Goal: Task Accomplishment & Management: Complete application form

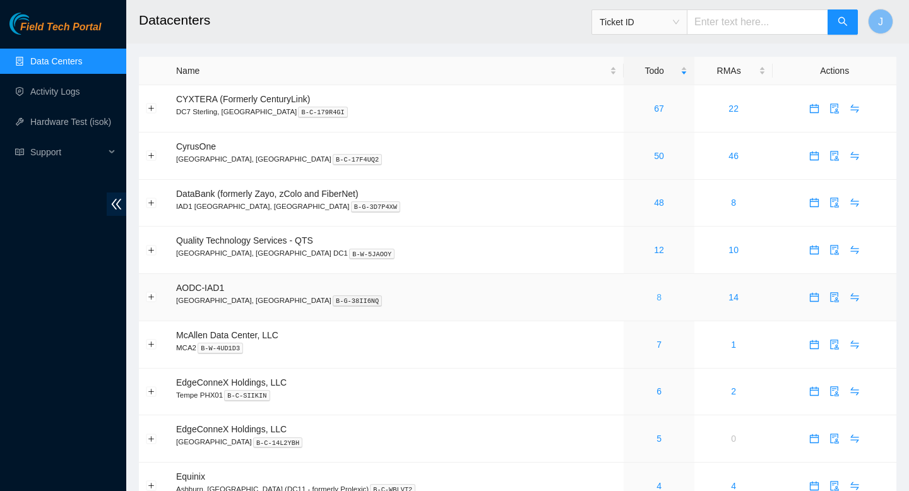
click at [656, 302] on link "8" at bounding box center [658, 297] width 5 height 10
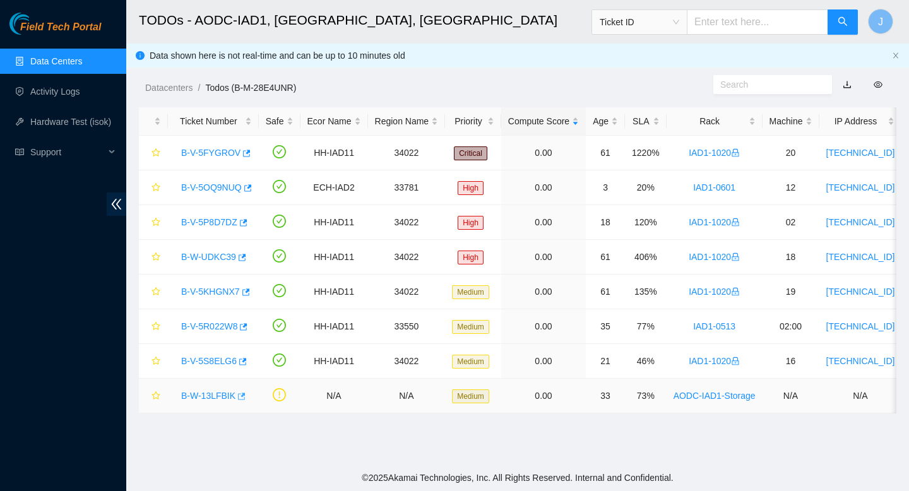
click at [242, 397] on icon "button" at bounding box center [240, 396] width 9 height 9
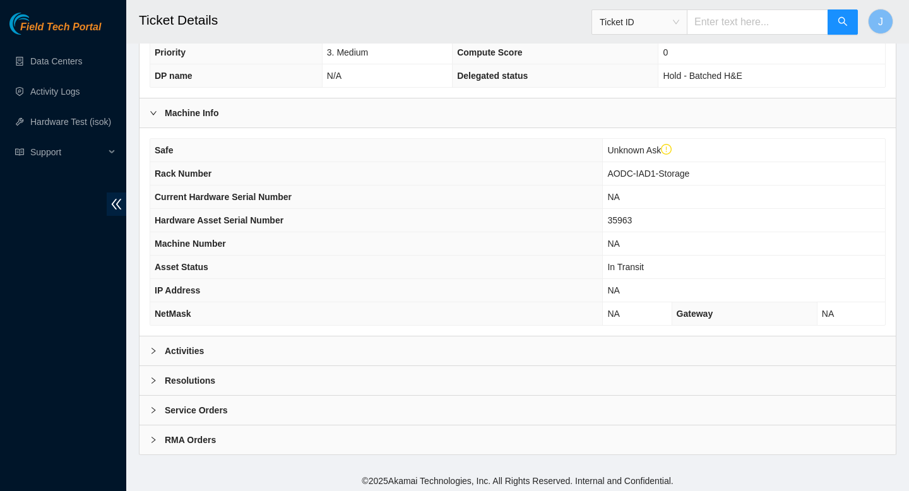
scroll to position [389, 0]
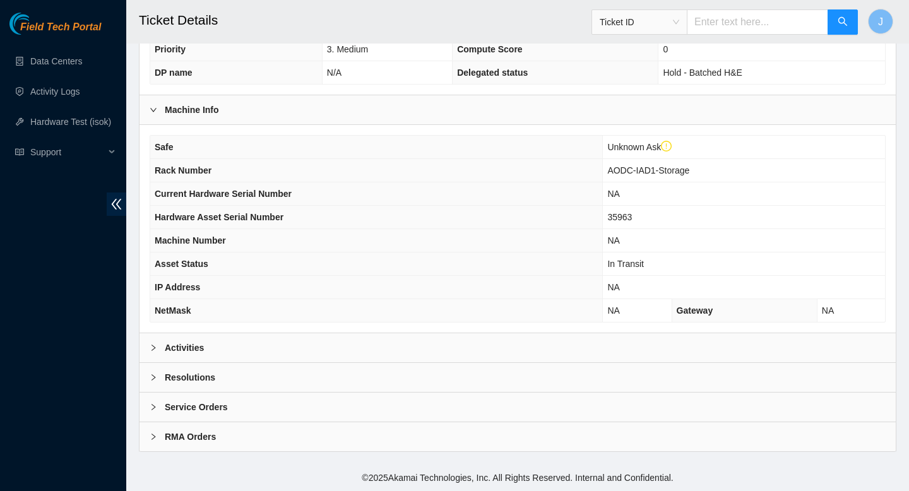
click at [295, 351] on div "Activities" at bounding box center [517, 347] width 756 height 29
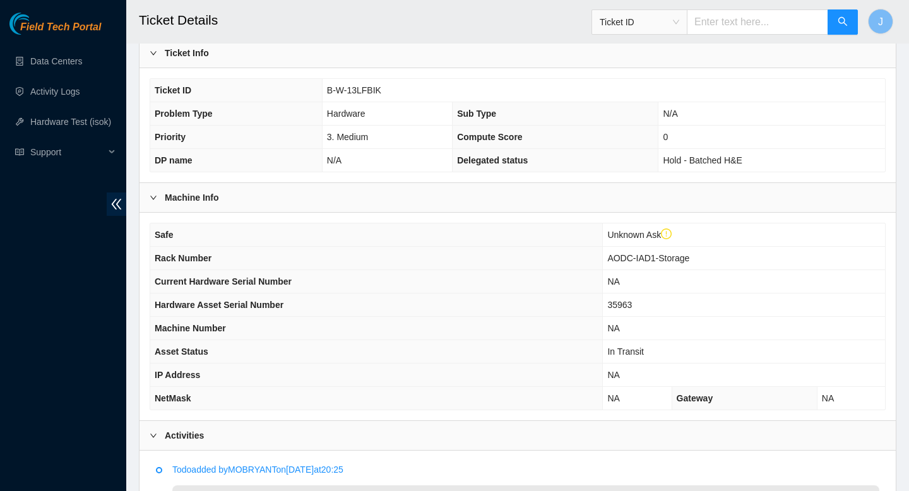
scroll to position [295, 0]
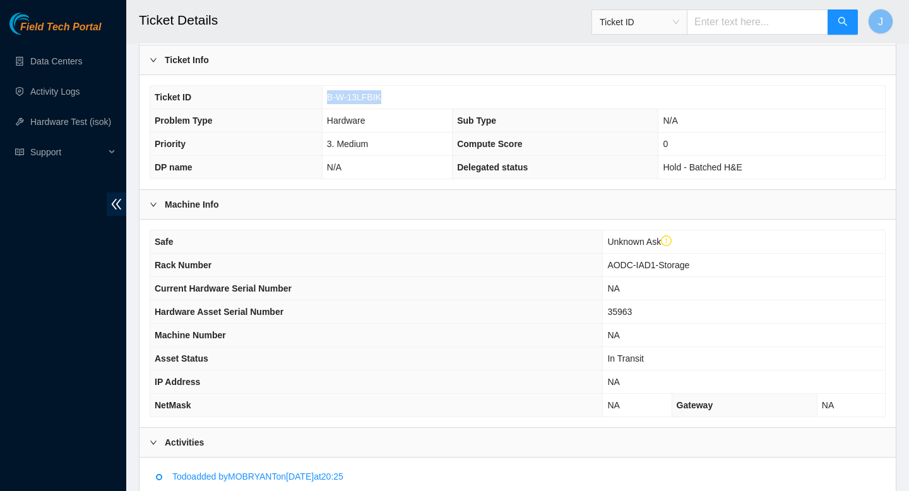
drag, startPoint x: 385, startPoint y: 97, endPoint x: 295, endPoint y: 107, distance: 90.2
click at [295, 107] on tr "Ticket ID B-W-13LFBIK" at bounding box center [517, 97] width 734 height 23
copy tr "B-W-13LFBIK"
click at [622, 310] on span "35963" at bounding box center [619, 312] width 25 height 10
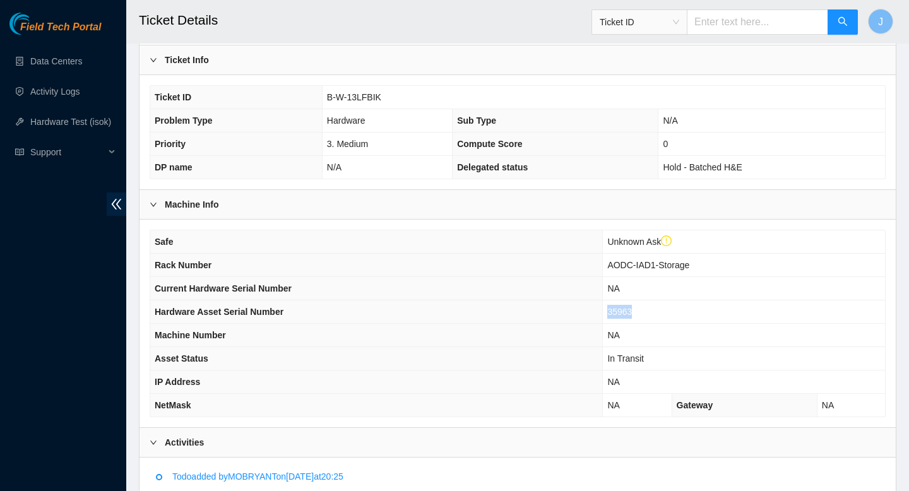
copy span "35963"
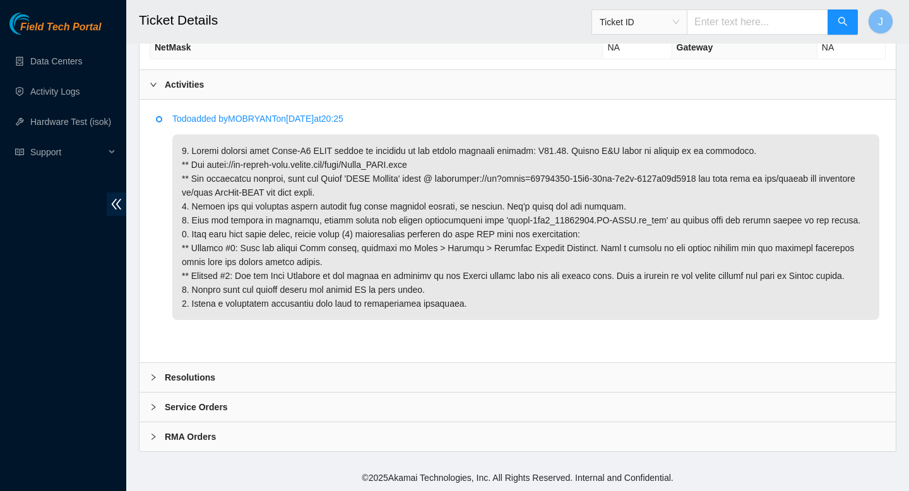
click at [310, 368] on div "Resolutions" at bounding box center [517, 377] width 756 height 29
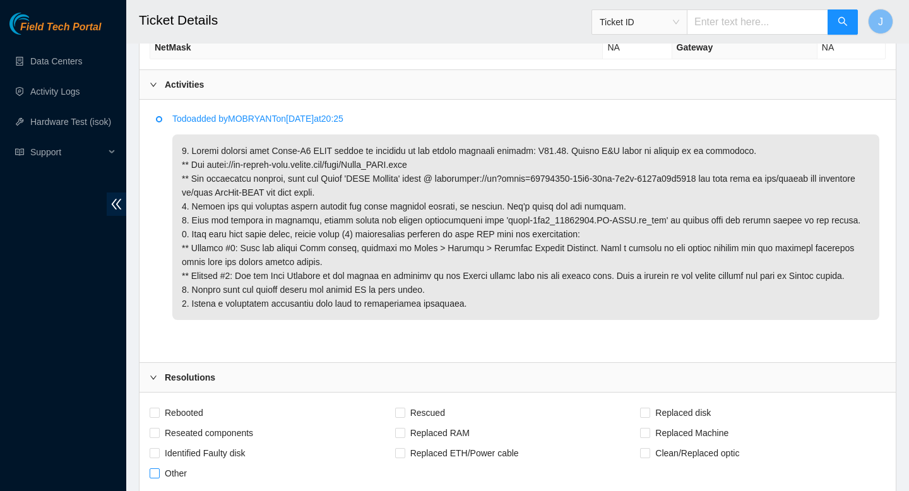
click at [154, 472] on input "Other" at bounding box center [154, 472] width 9 height 9
checkbox input "true"
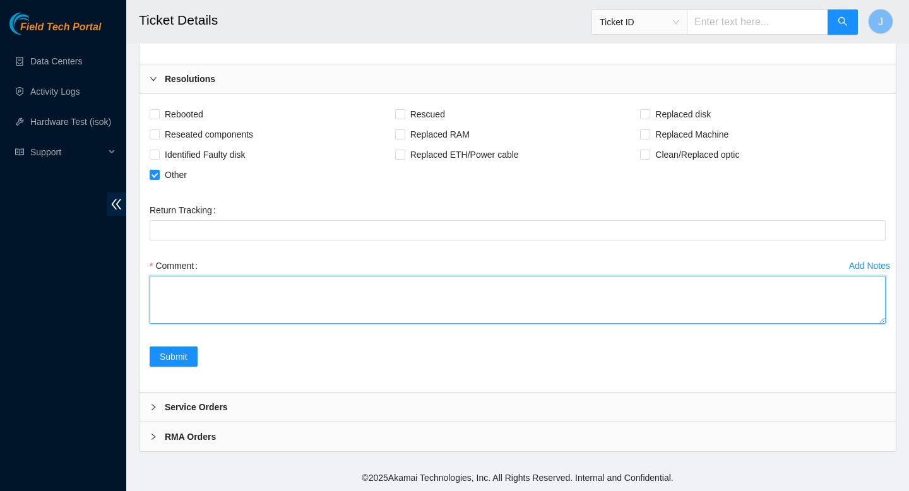
click at [327, 303] on textarea "Comment" at bounding box center [518, 300] width 736 height 48
type textarea "took pics of respective screens reflecting updates and cong file emailed to NIE"
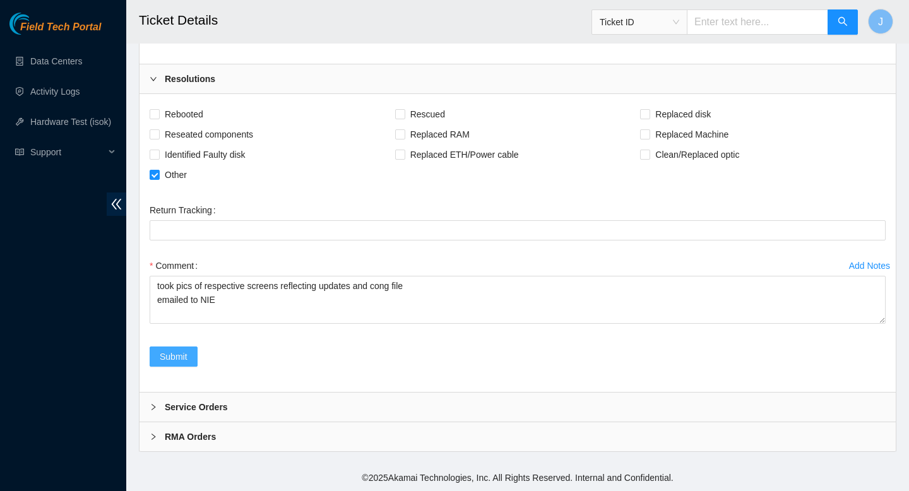
click at [168, 350] on span "Submit" at bounding box center [174, 357] width 28 height 14
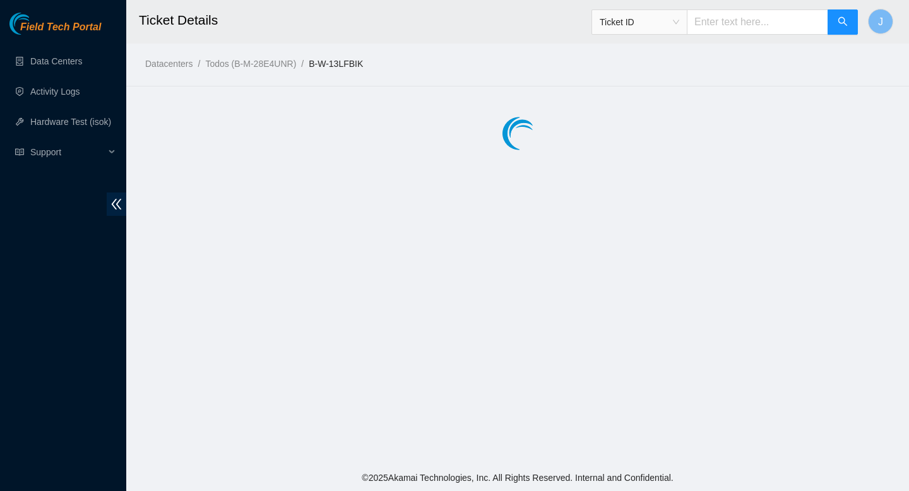
scroll to position [0, 0]
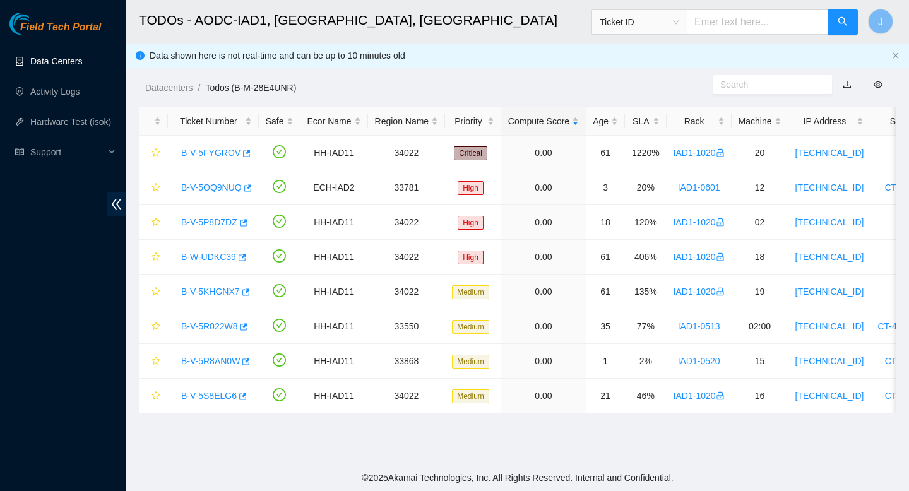
click at [62, 64] on link "Data Centers" at bounding box center [56, 61] width 52 height 10
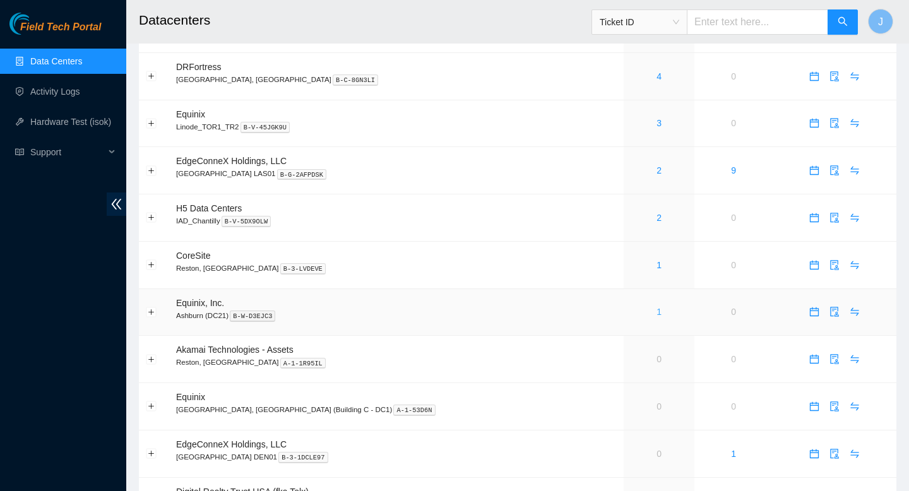
scroll to position [457, 0]
click at [656, 316] on link "1" at bounding box center [658, 311] width 5 height 10
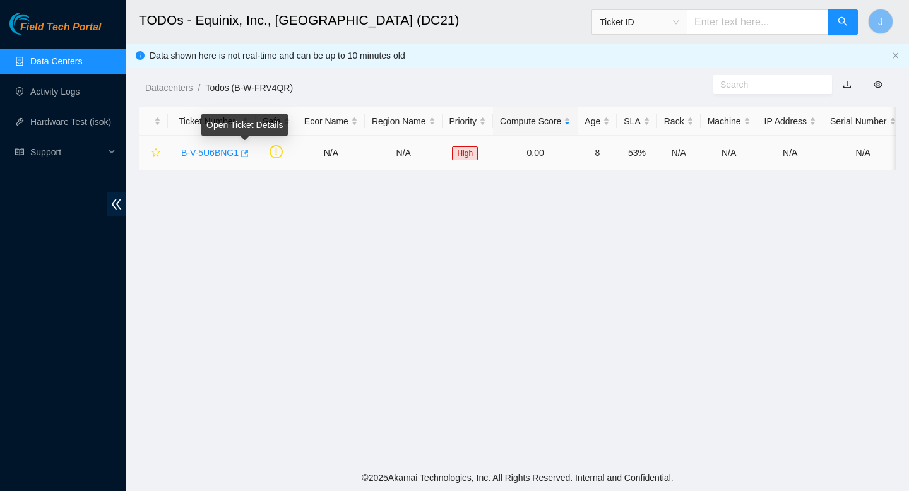
click at [248, 153] on icon "button" at bounding box center [243, 153] width 9 height 9
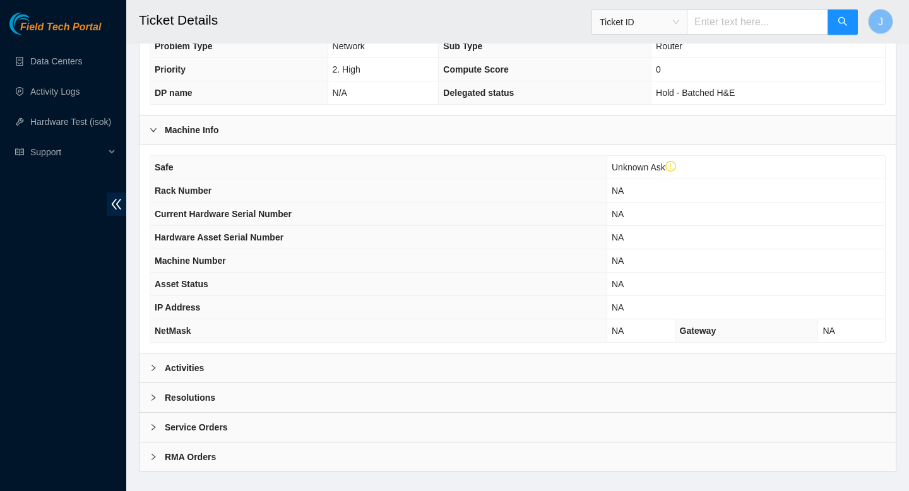
scroll to position [334, 0]
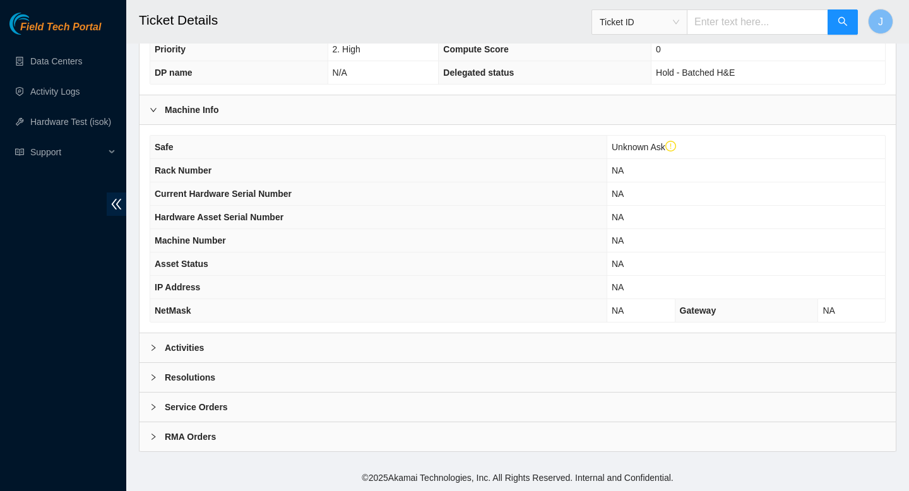
click at [374, 342] on div "Activities" at bounding box center [517, 347] width 756 height 29
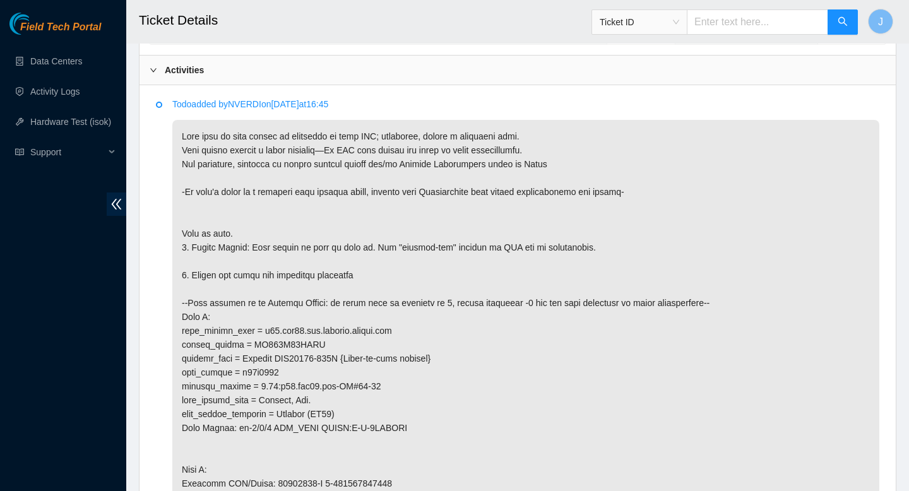
scroll to position [599, 0]
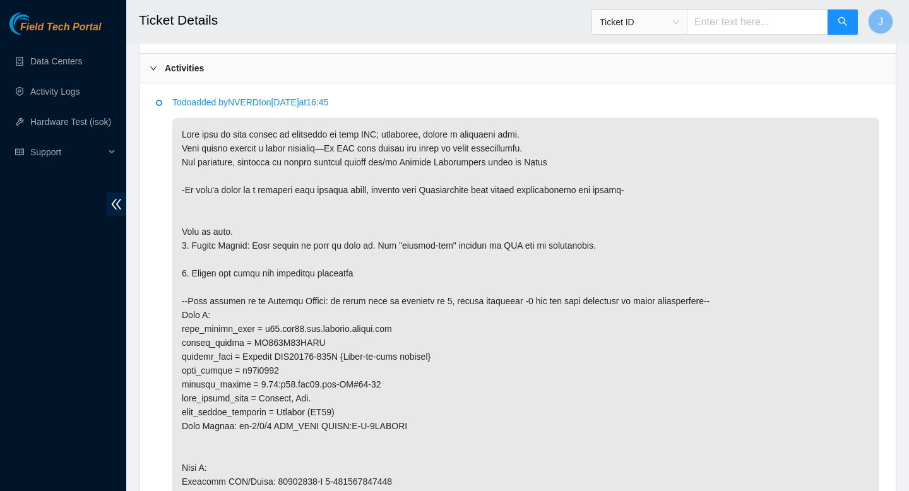
click at [338, 397] on p at bounding box center [525, 474] width 707 height 713
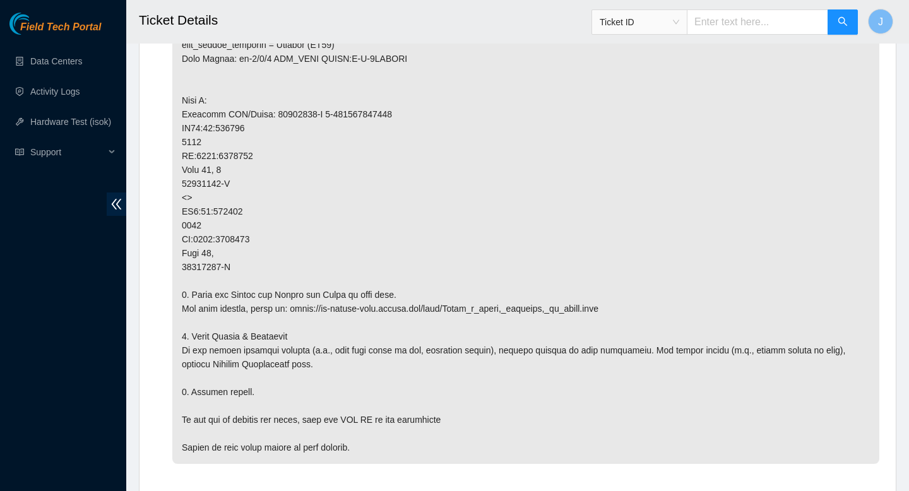
scroll to position [965, 0]
click at [233, 172] on p at bounding box center [525, 108] width 707 height 713
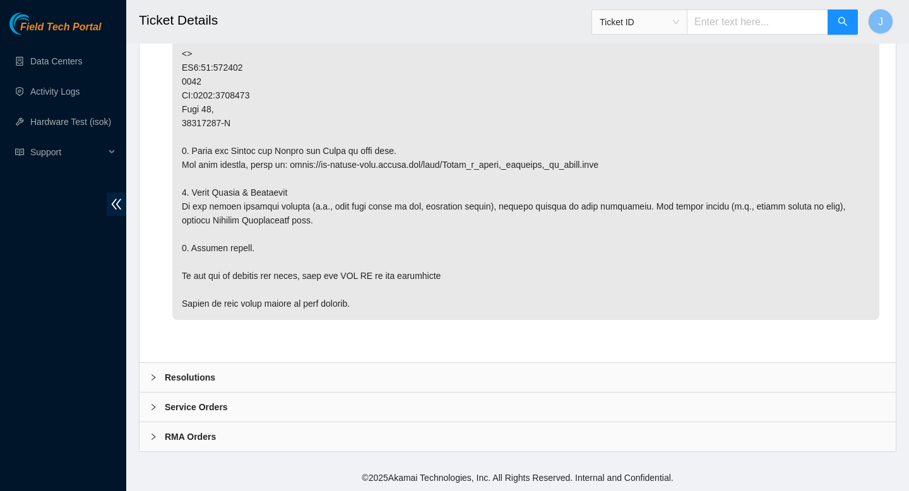
click at [287, 380] on div "Resolutions" at bounding box center [517, 377] width 756 height 29
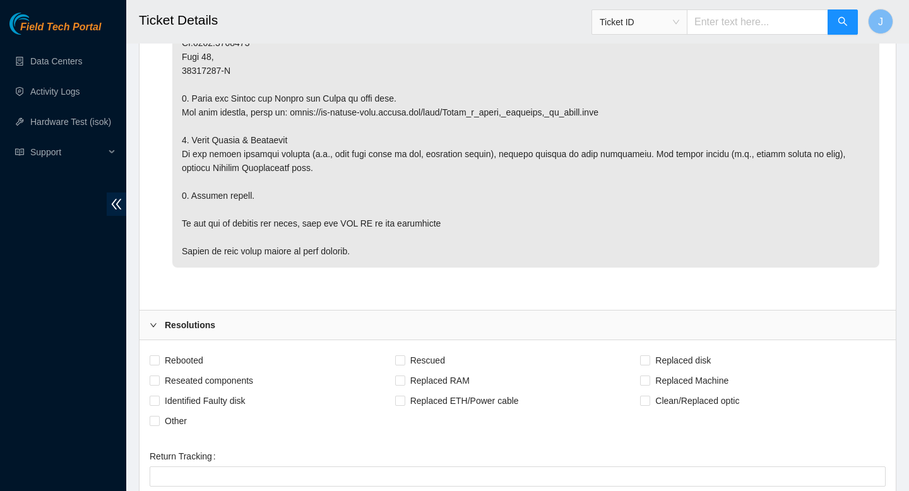
scroll to position [1165, 0]
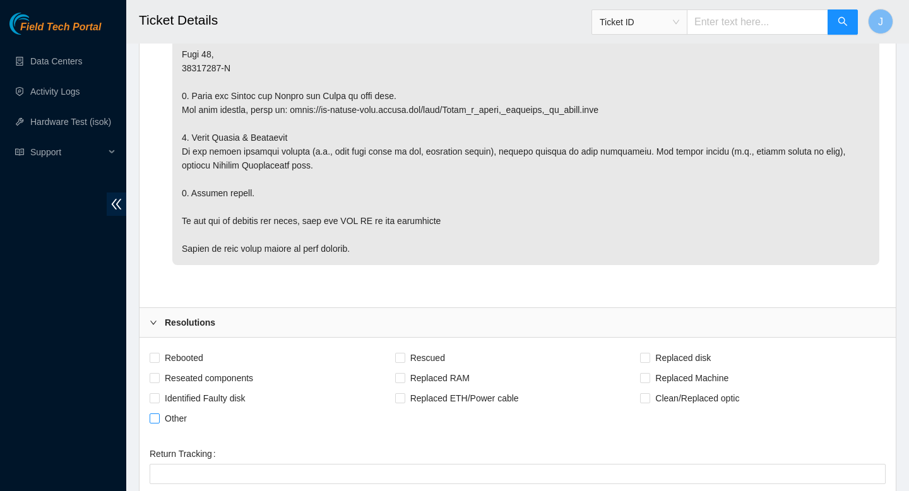
click at [154, 422] on input "Other" at bounding box center [154, 417] width 9 height 9
checkbox input "true"
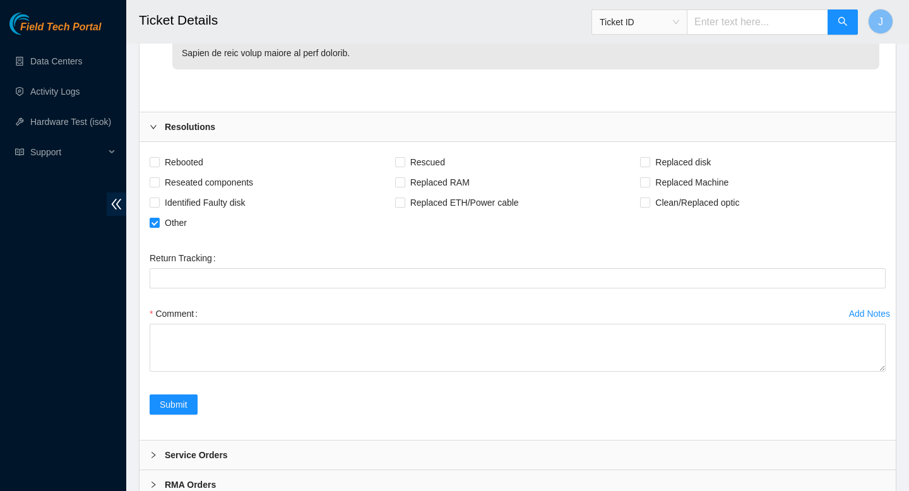
scroll to position [1379, 0]
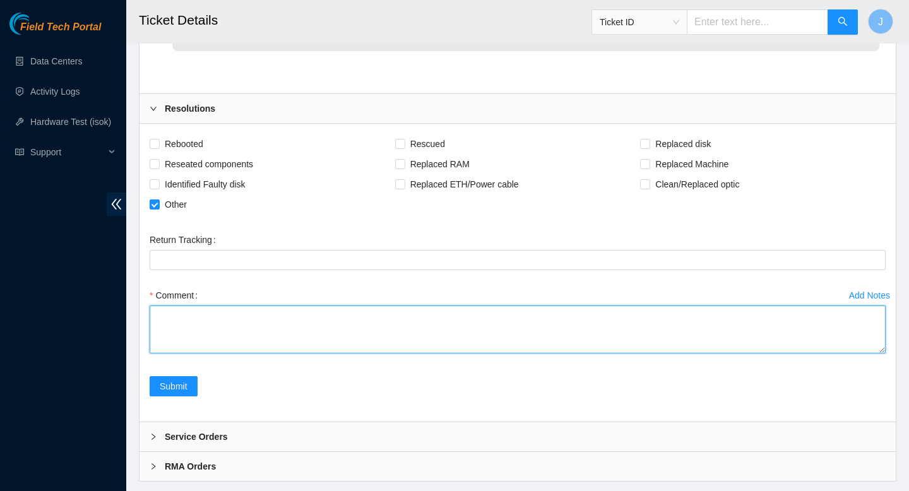
click at [368, 351] on textarea "Comment" at bounding box center [518, 329] width 736 height 48
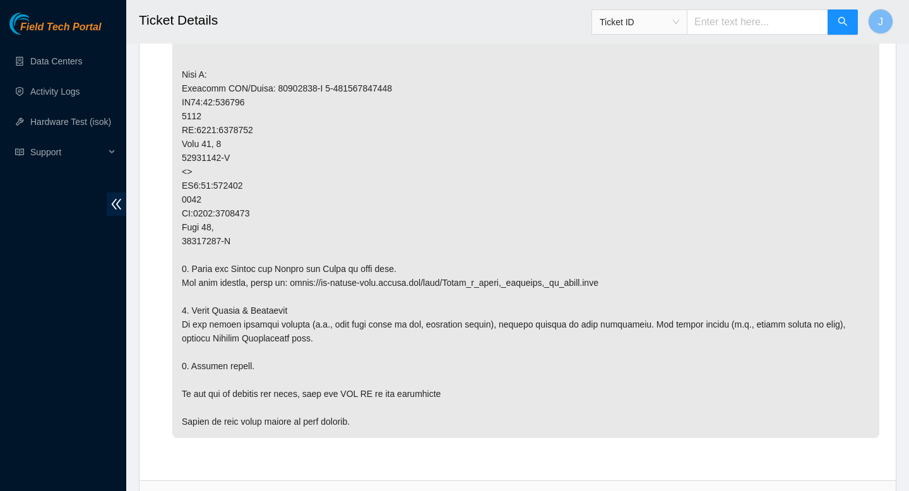
scroll to position [991, 0]
drag, startPoint x: 239, startPoint y: 173, endPoint x: 179, endPoint y: 140, distance: 67.8
click at [179, 140] on p at bounding box center [525, 82] width 707 height 713
copy p "PP:0001:1307980 Port 17, 0 23155755-A"
drag, startPoint x: 403, startPoint y: 189, endPoint x: 401, endPoint y: 127, distance: 61.3
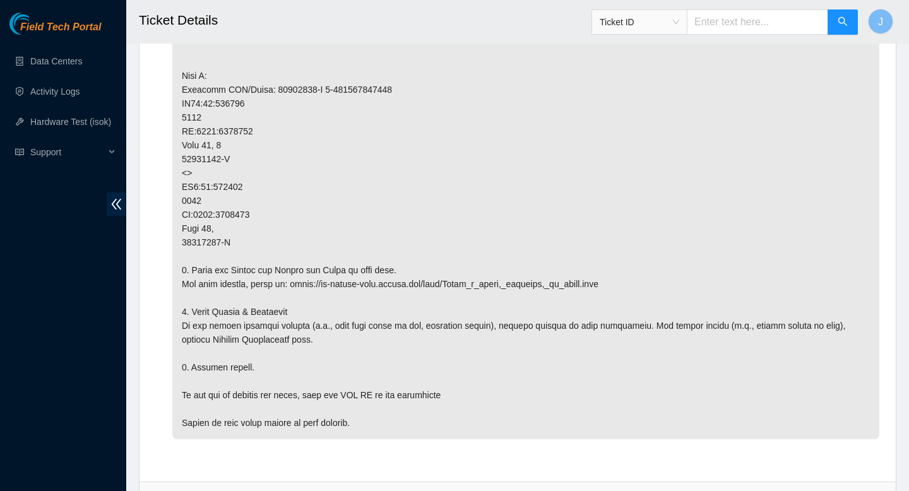
click at [403, 184] on p at bounding box center [525, 82] width 707 height 713
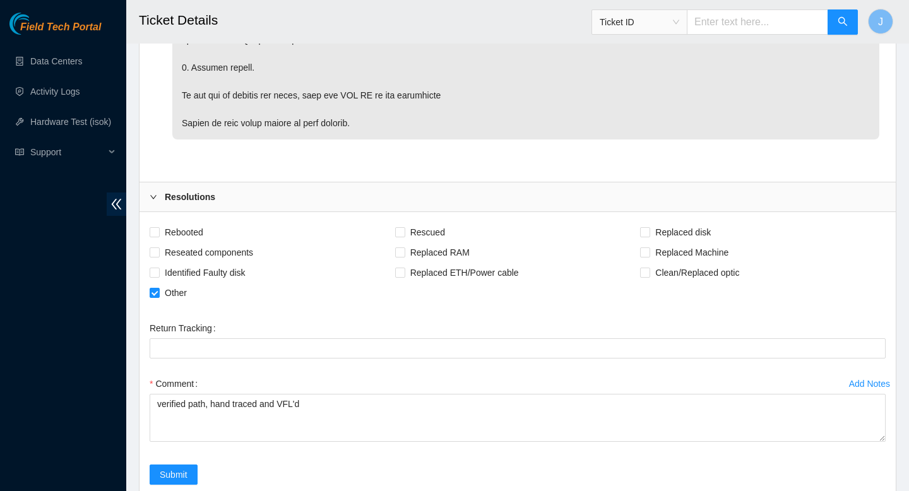
scroll to position [1423, 0]
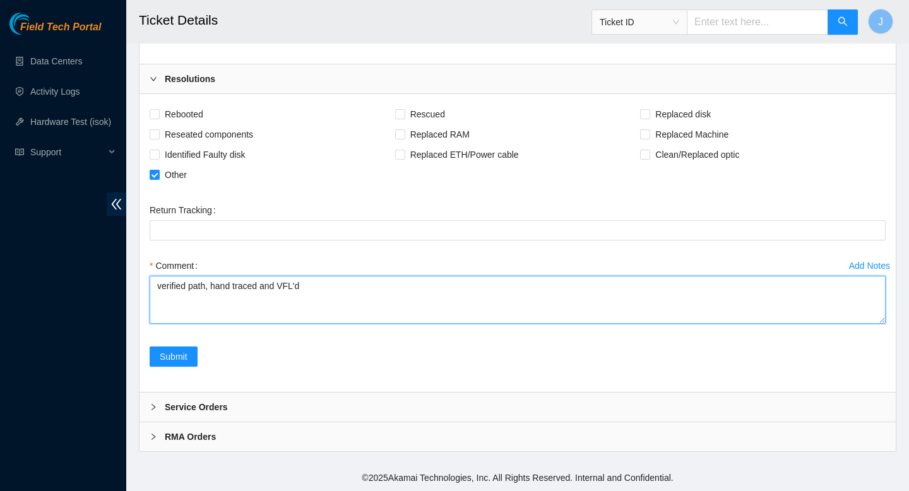
click at [291, 307] on textarea "verified path, hand traced and VFL'd" at bounding box center [518, 300] width 736 height 48
paste textarea "PP:0001:1307980 Port 17, 0 23155755-A"
click at [244, 290] on textarea "verified path, hand traced and VFL'd unseated fiber from Z side PP:0001:1307980…" at bounding box center [518, 300] width 736 height 48
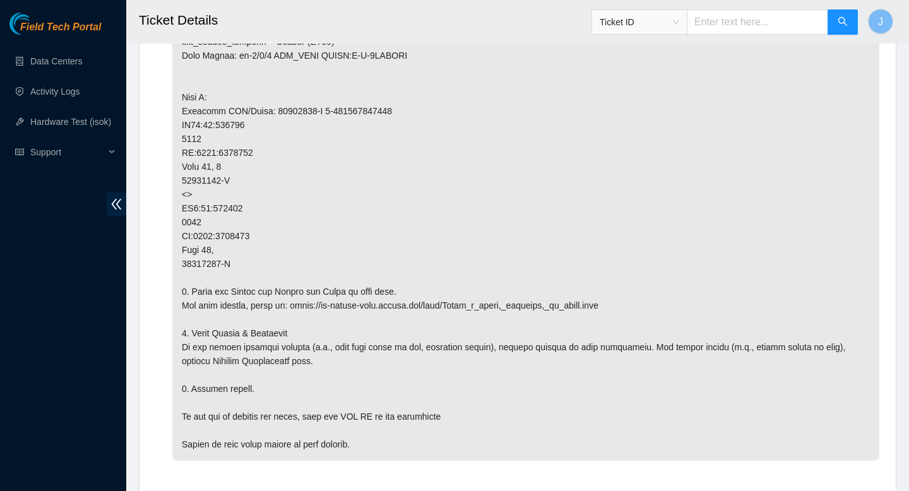
scroll to position [1423, 0]
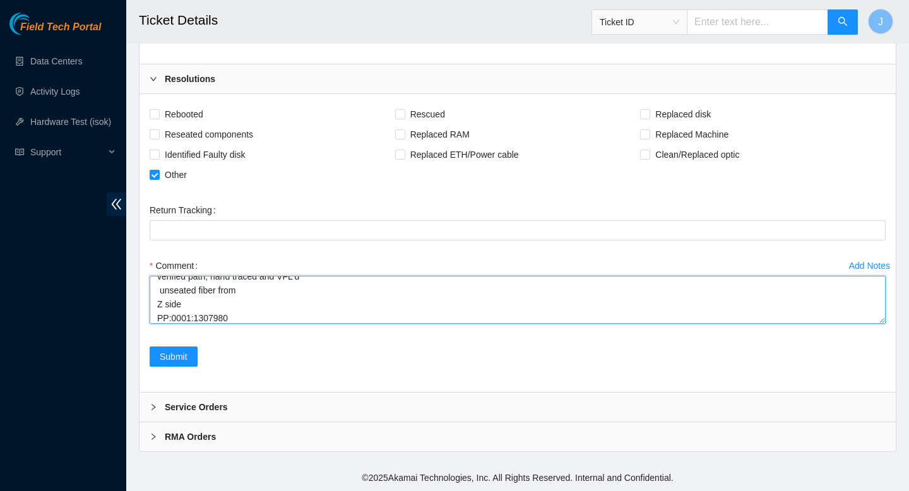
click at [262, 321] on textarea "verified path, hand traced and VFL'd unseated fiber from Z side PP:0001:1307980…" at bounding box center [518, 300] width 736 height 48
click at [387, 308] on textarea "verified path, hand traced and VFL'd unseated fiber from Z side PP:0001:1307980…" at bounding box center [518, 300] width 736 height 48
click at [310, 286] on textarea "verified path, hand traced and VFL'd unseated fiber from Z side PP:0001:1307980…" at bounding box center [518, 300] width 736 height 48
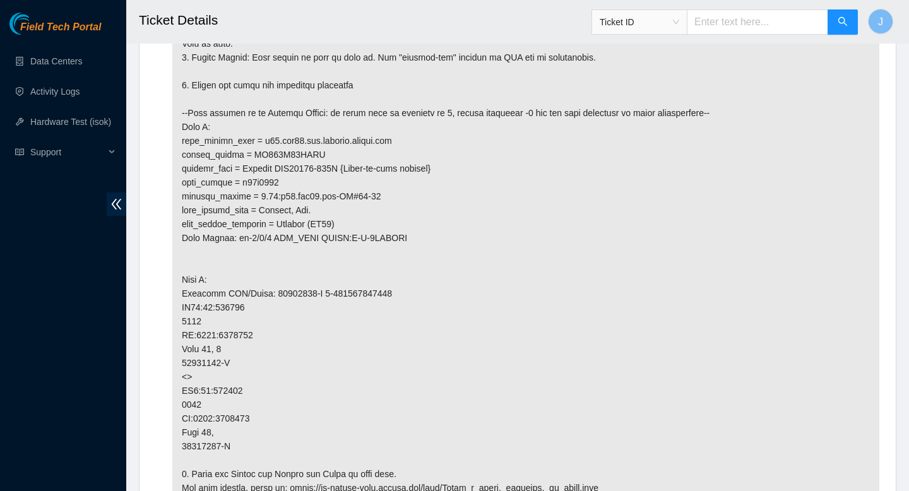
scroll to position [779, 0]
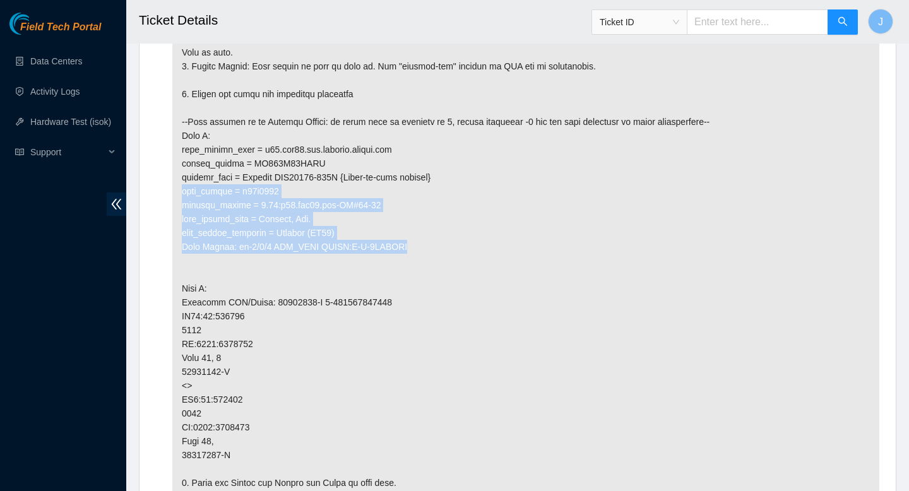
drag, startPoint x: 183, startPoint y: 204, endPoint x: 433, endPoint y: 264, distance: 257.0
click at [433, 264] on p at bounding box center [525, 295] width 707 height 713
copy p "rack_number = c02r0103 machine_number = 0.03:r24.iad04.ien-RU#17-19 data_center…"
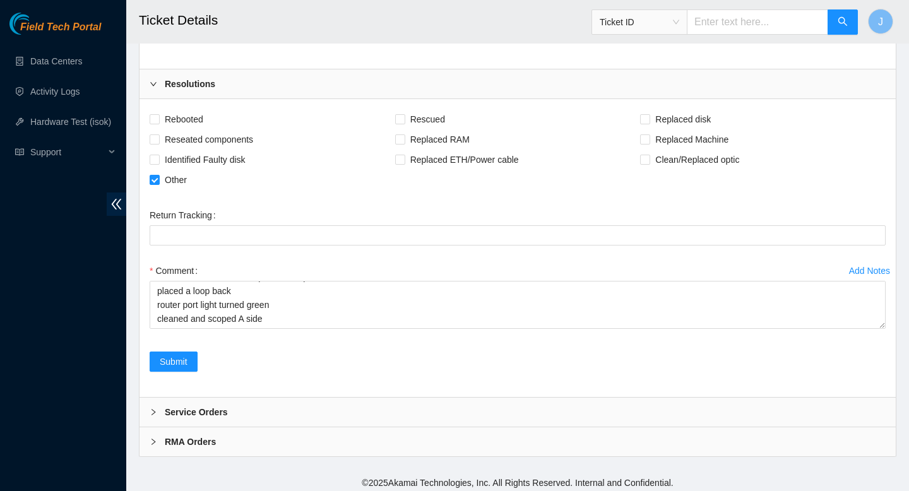
scroll to position [1402, 0]
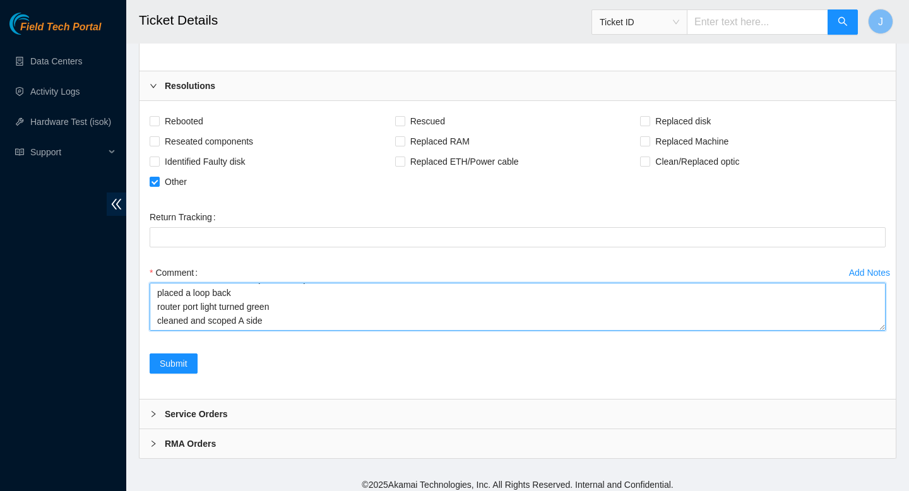
click at [304, 331] on textarea "verified path, hand traced and VFL'd router port light green unseated fiber fro…" at bounding box center [518, 307] width 736 height 48
paste textarea "rack_number = c02r0103 machine_number = 0.03:r24.iad04.ien-RU#17-19 data_center…"
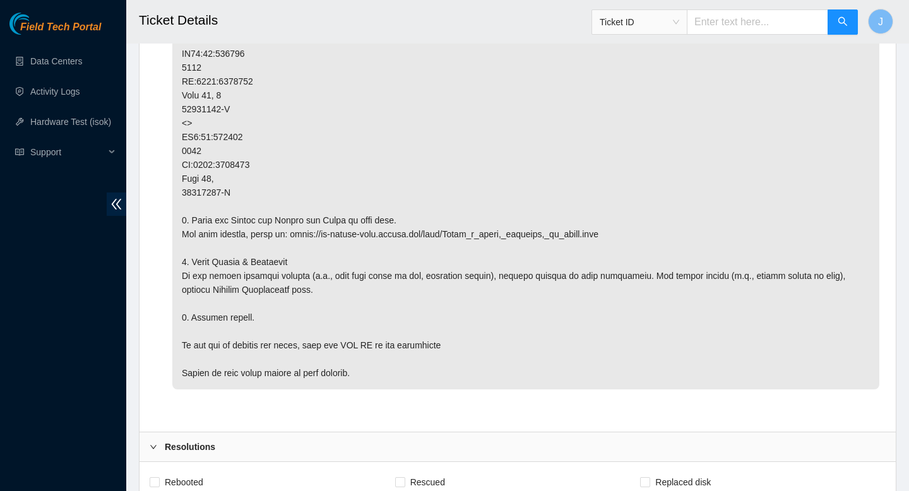
scroll to position [1423, 0]
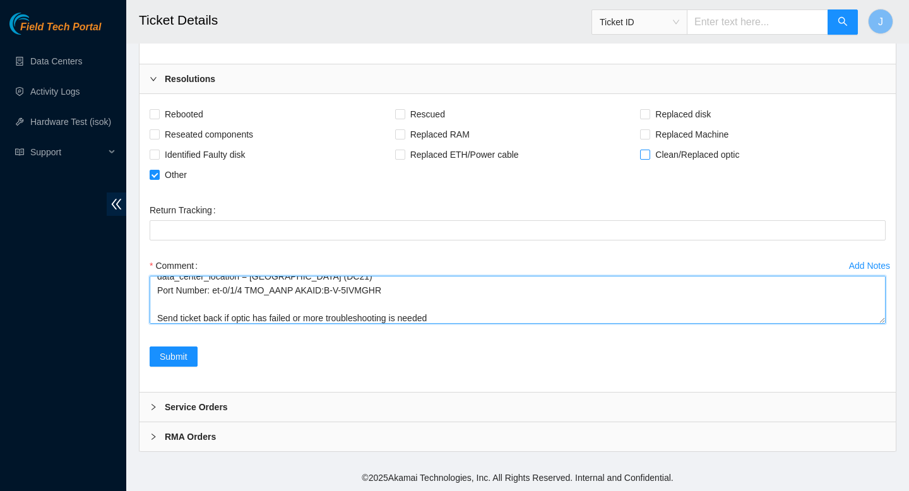
type textarea "verified path, hand traced and VFL'd router port light green unseated fiber fro…"
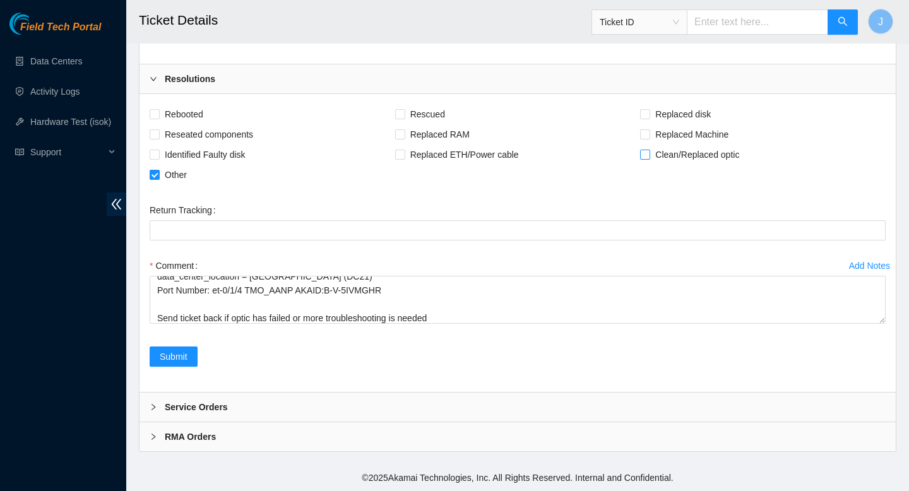
click at [647, 155] on input "Clean/Replaced optic" at bounding box center [644, 154] width 9 height 9
checkbox input "true"
click at [175, 357] on span "Submit" at bounding box center [174, 357] width 28 height 14
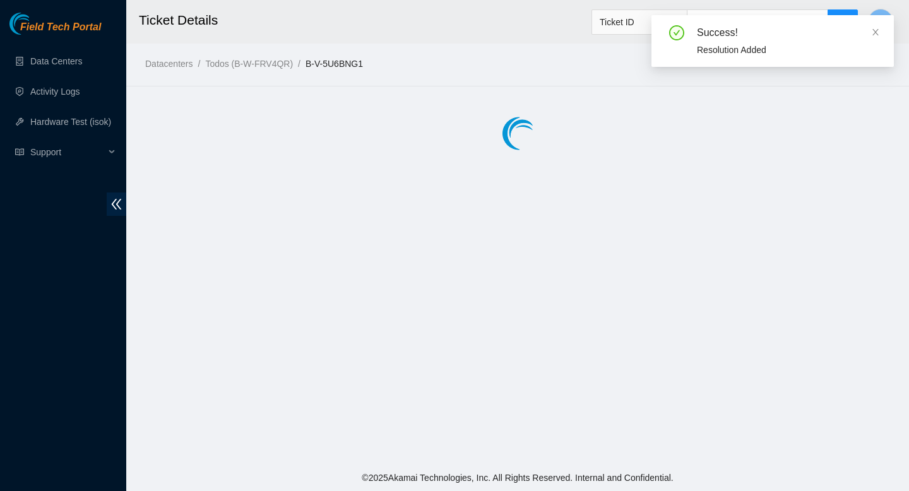
scroll to position [0, 0]
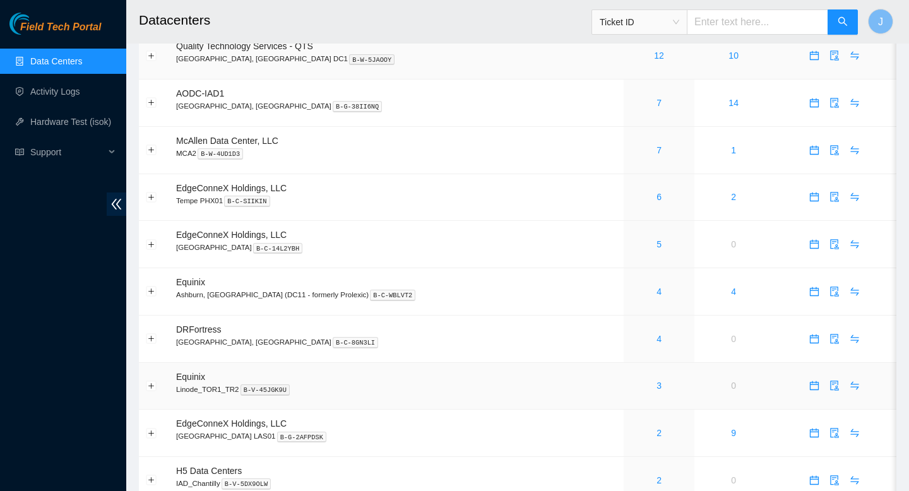
scroll to position [193, 0]
click at [656, 297] on link "4" at bounding box center [658, 293] width 5 height 10
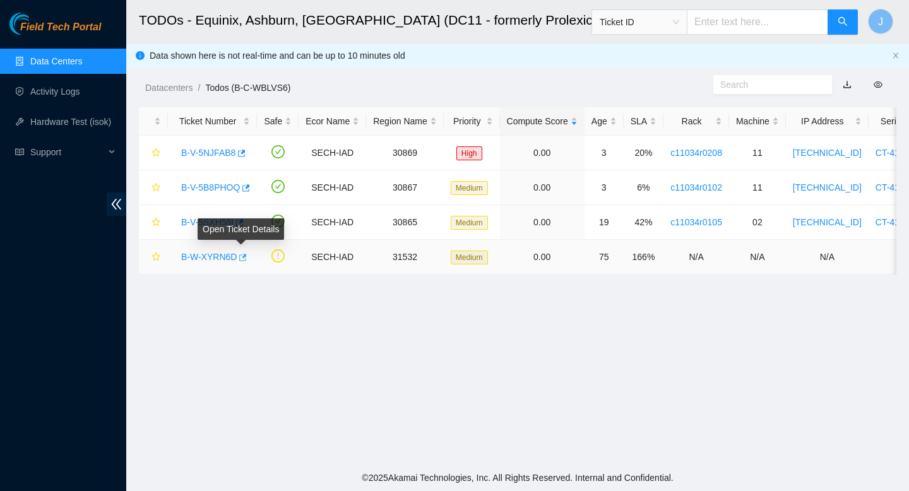
click at [245, 260] on icon "button" at bounding box center [244, 257] width 8 height 7
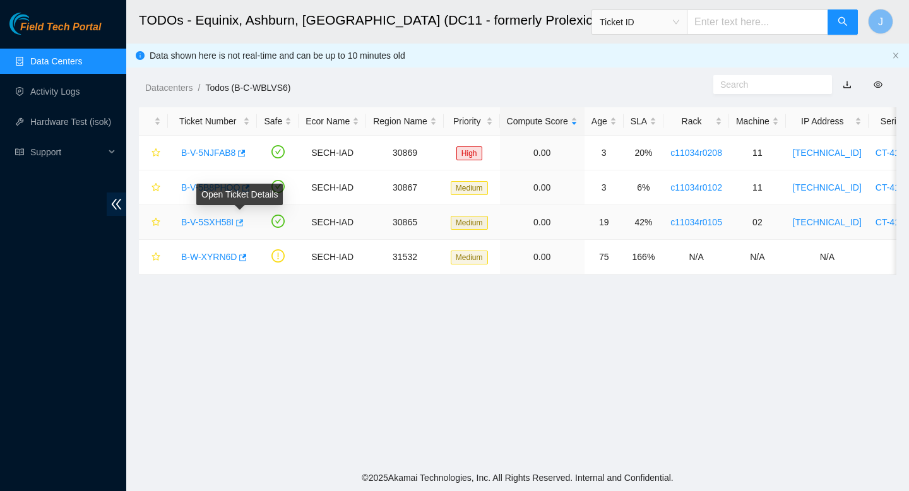
click at [243, 224] on icon "button" at bounding box center [238, 222] width 9 height 9
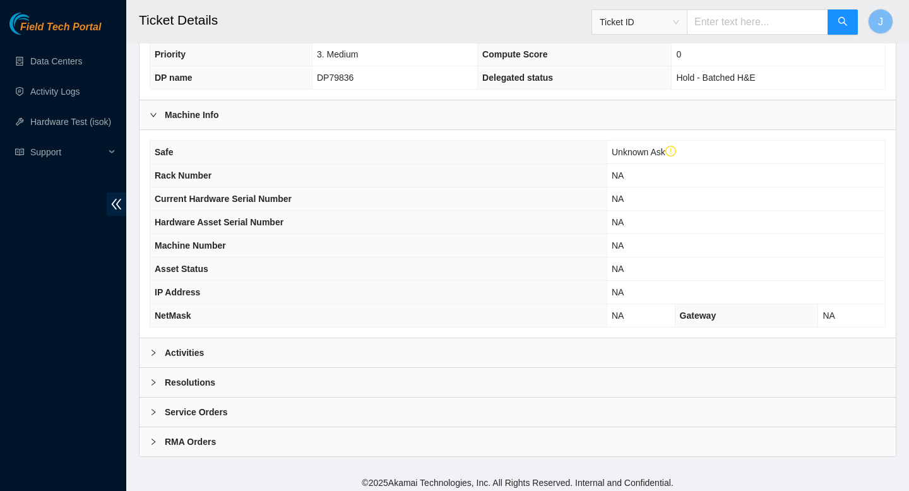
scroll to position [320, 0]
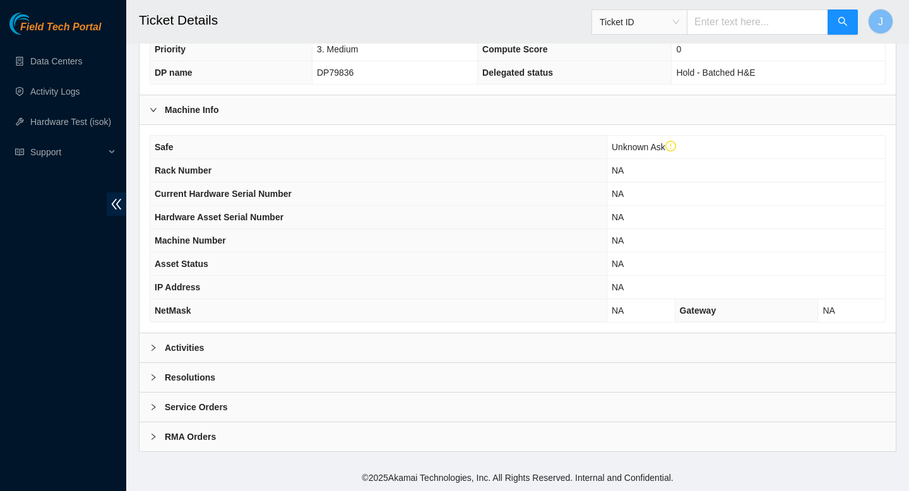
click at [584, 350] on div "Activities" at bounding box center [517, 347] width 756 height 29
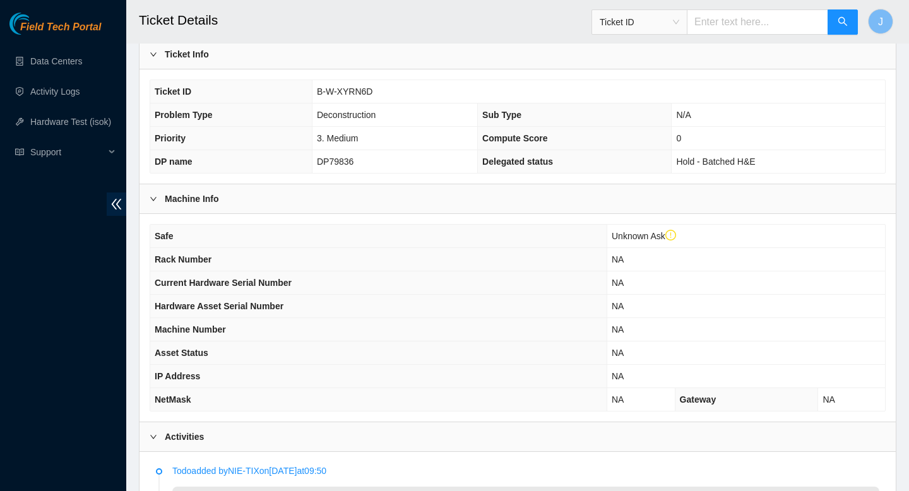
scroll to position [169, 0]
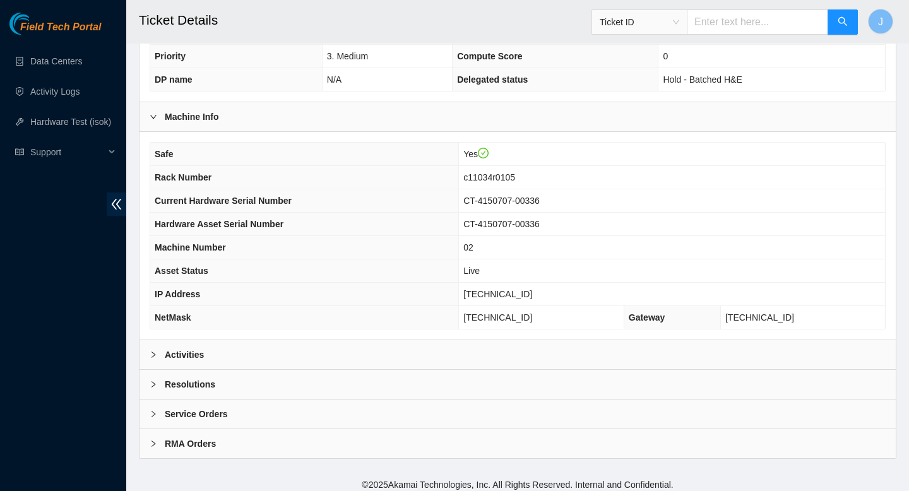
scroll to position [296, 0]
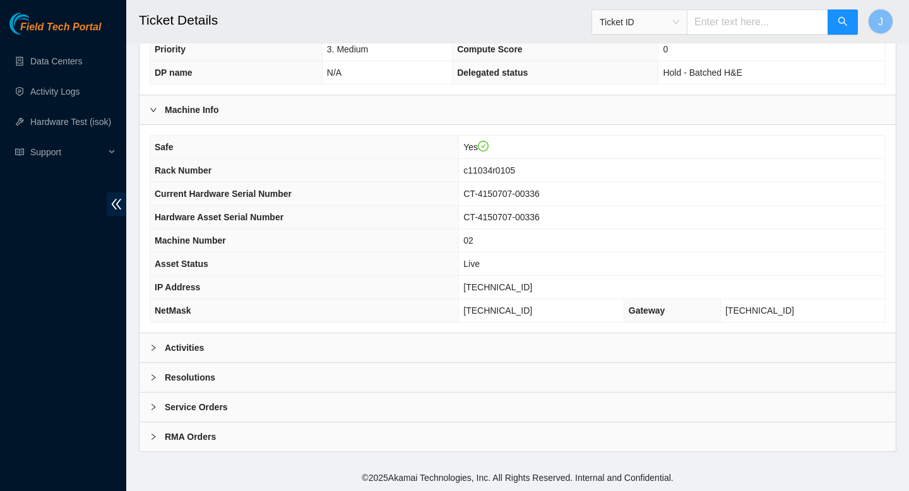
click at [471, 433] on div "RMA Orders" at bounding box center [517, 436] width 756 height 29
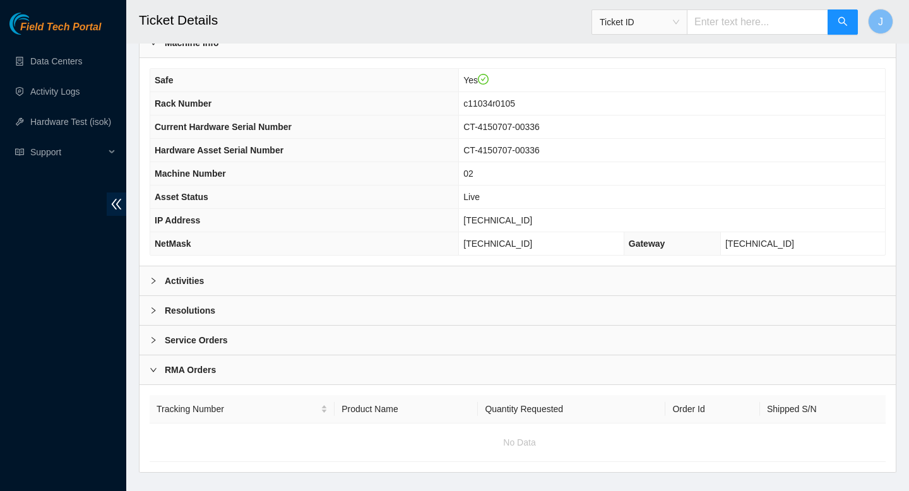
scroll to position [384, 0]
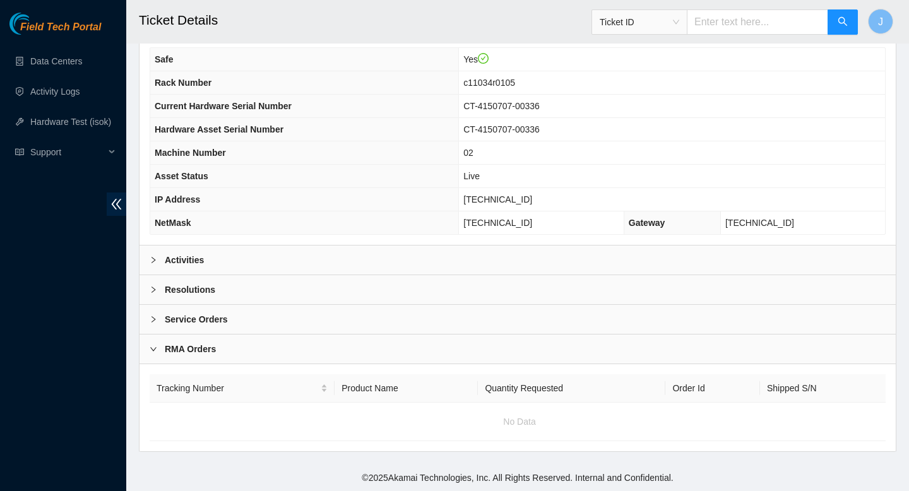
click at [464, 328] on div "Service Orders" at bounding box center [517, 319] width 756 height 29
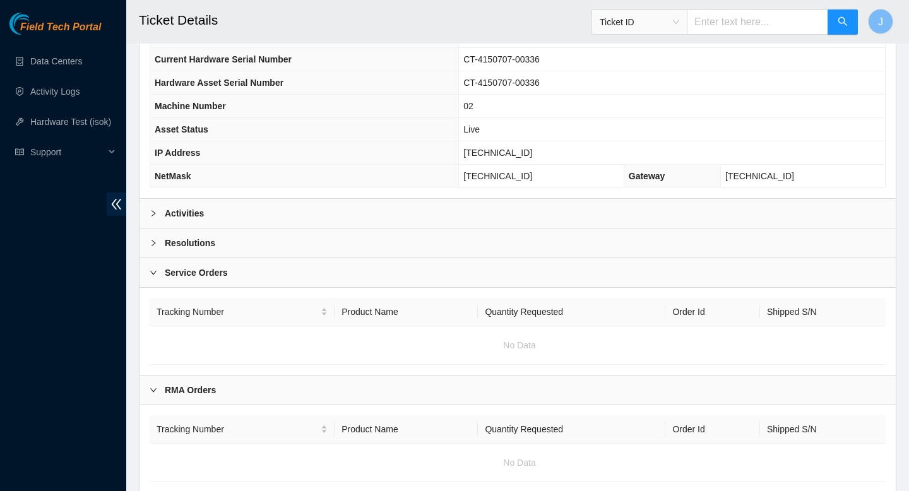
scroll to position [430, 0]
click at [514, 213] on div "Activities" at bounding box center [517, 213] width 756 height 29
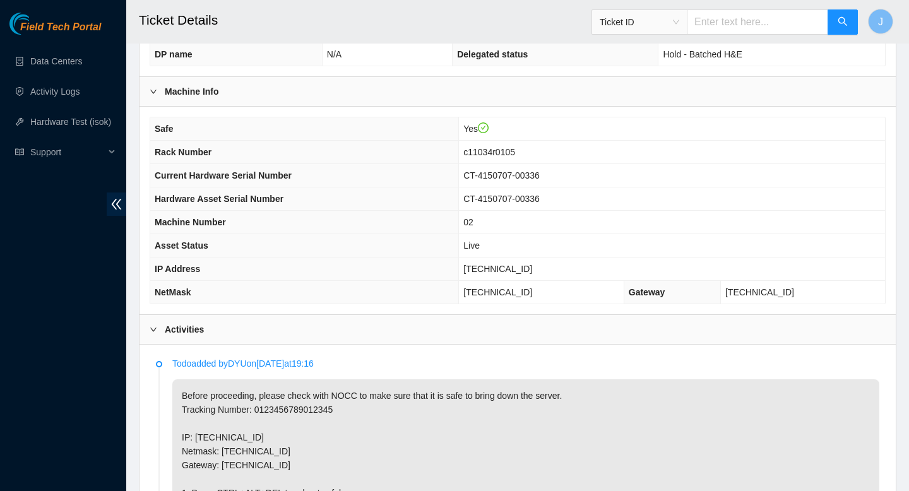
scroll to position [0, 0]
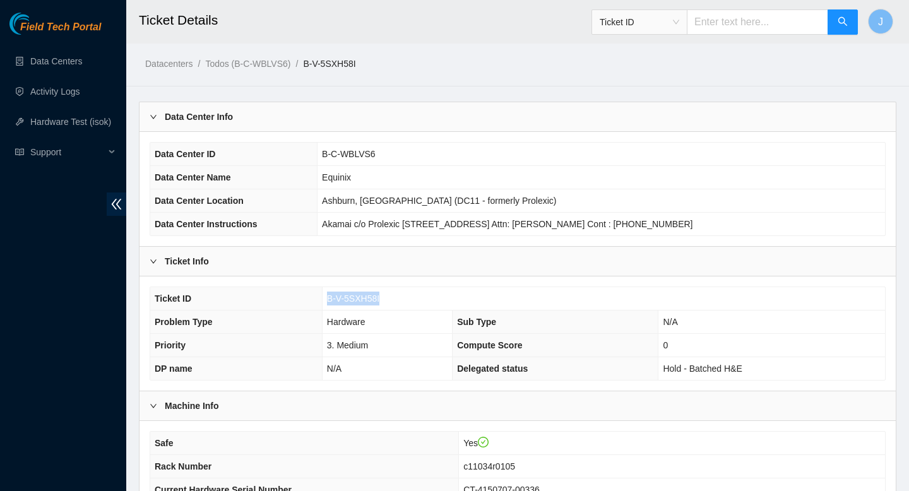
drag, startPoint x: 387, startPoint y: 301, endPoint x: 313, endPoint y: 300, distance: 73.8
click at [313, 300] on tr "Ticket ID B-V-5SXH58I" at bounding box center [517, 298] width 734 height 23
copy tr "B-V-5SXH58I"
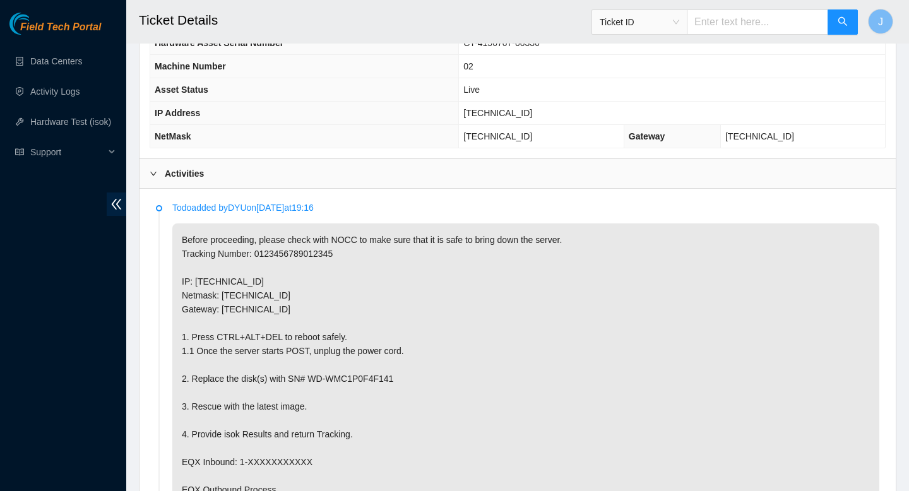
scroll to position [474, 0]
